Goal: Task Accomplishment & Management: Complete application form

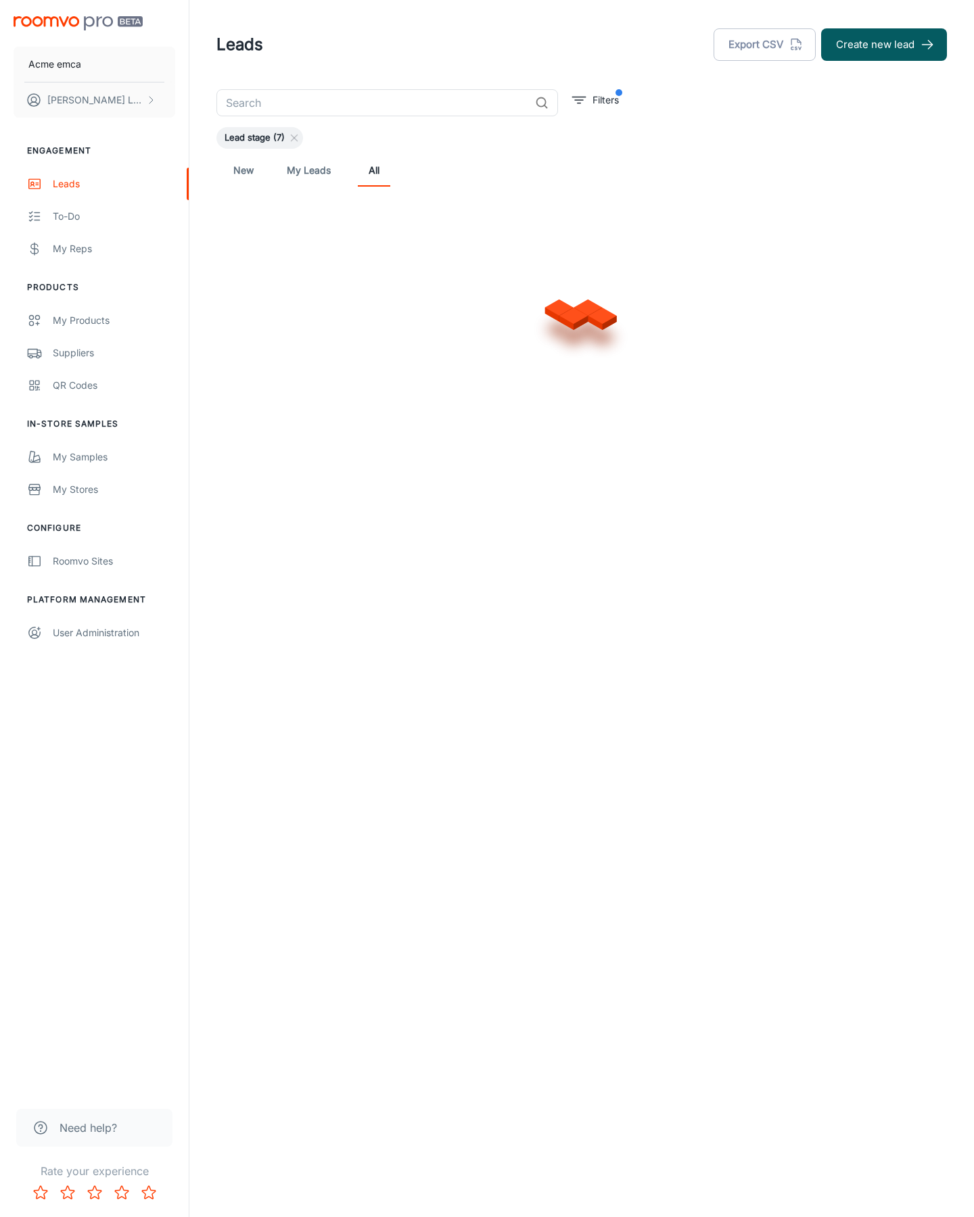
click at [884, 45] on button "Create new lead" at bounding box center [884, 44] width 126 height 32
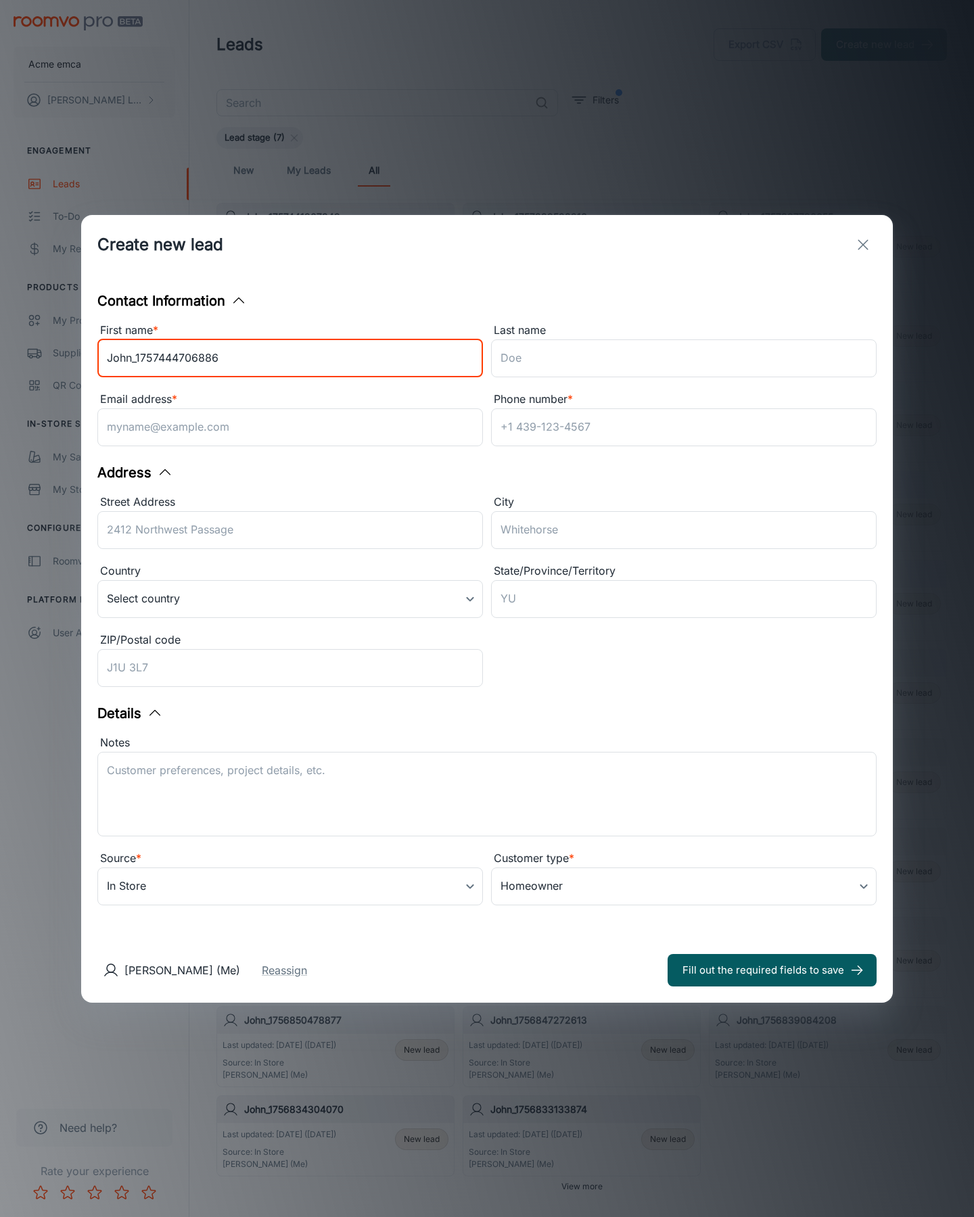
type input "John_1757444706886"
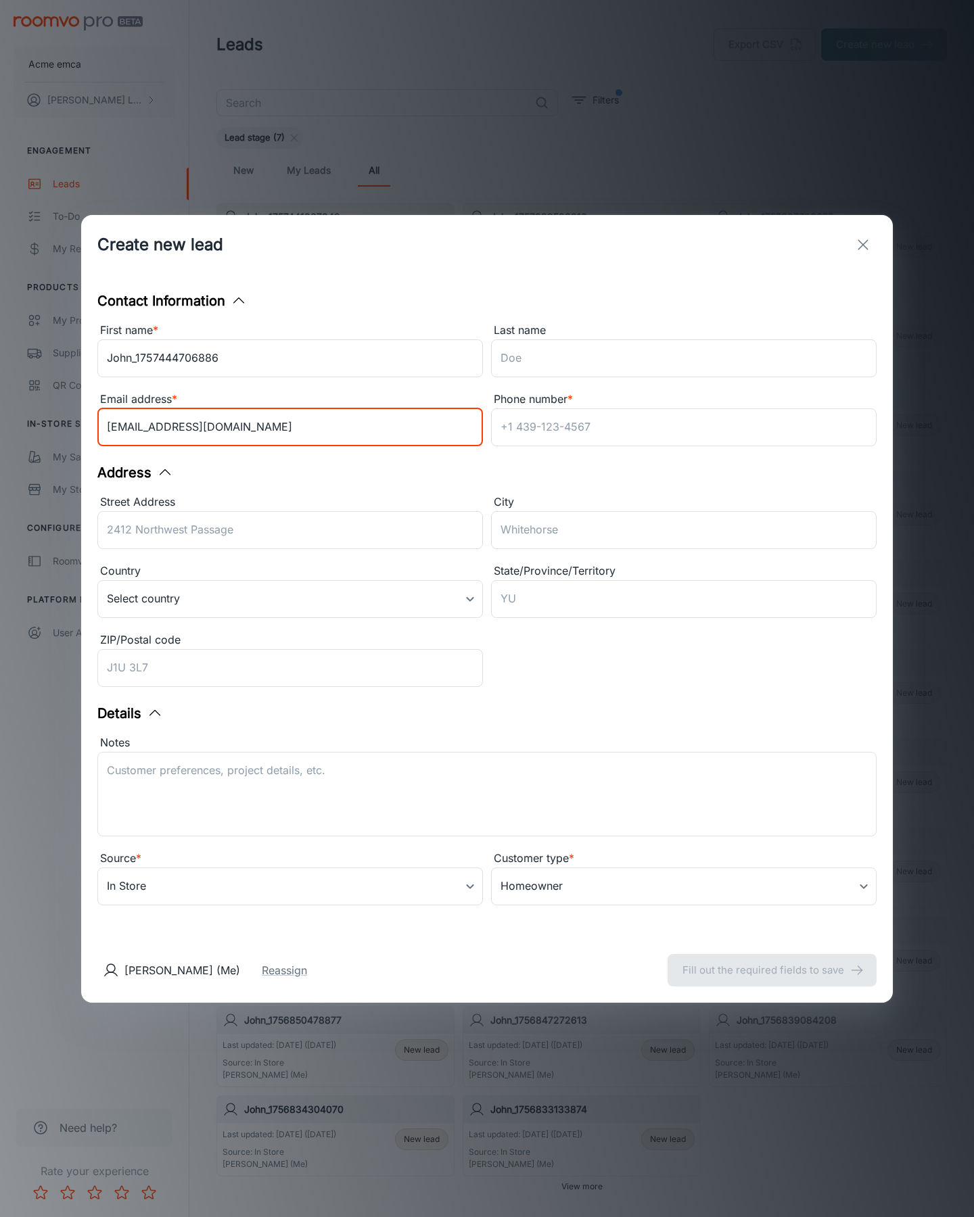
type input "[EMAIL_ADDRESS][DOMAIN_NAME]"
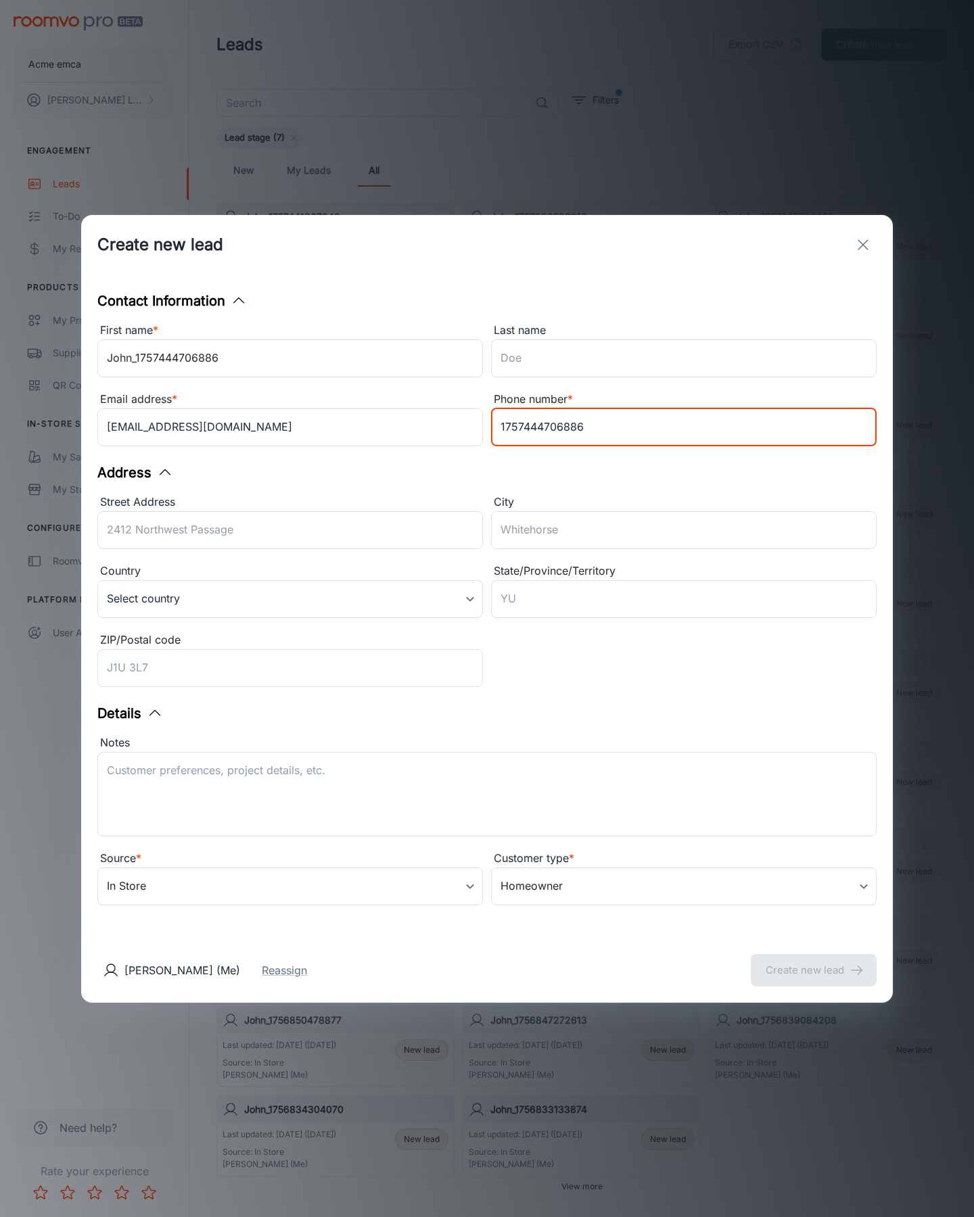
type input "1757444706886"
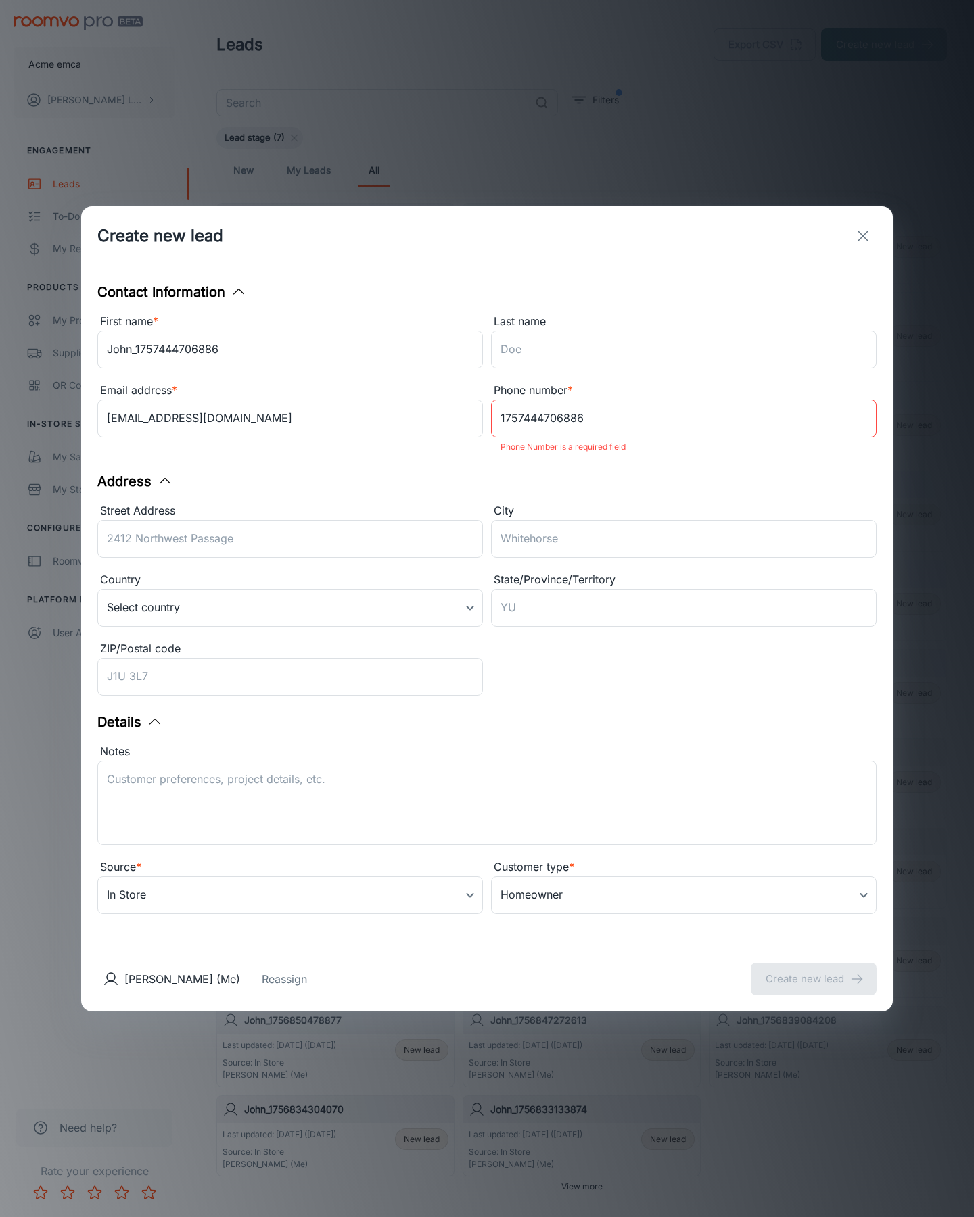
click at [813, 970] on button "Create new lead" at bounding box center [813, 979] width 126 height 32
